Goal: Transaction & Acquisition: Purchase product/service

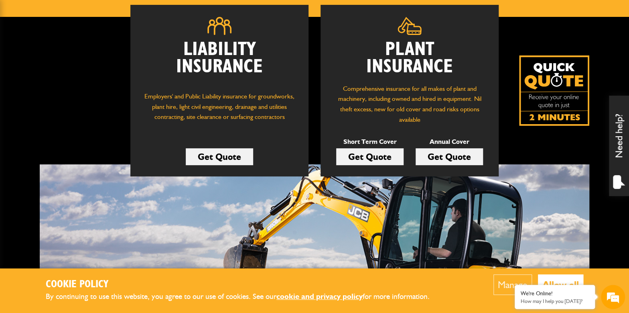
click at [371, 159] on link "Get Quote" at bounding box center [369, 156] width 67 height 17
